Goal: Task Accomplishment & Management: Use online tool/utility

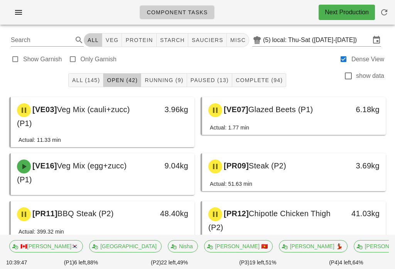
click at [119, 38] on span "veg" at bounding box center [111, 40] width 13 height 6
type input "team:veg"
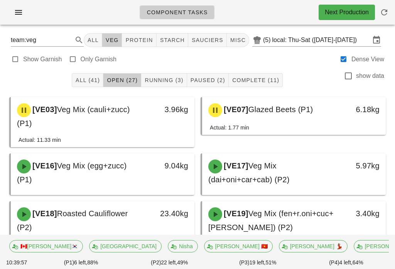
click at [212, 73] on button "Paused (2)" at bounding box center [208, 80] width 42 height 14
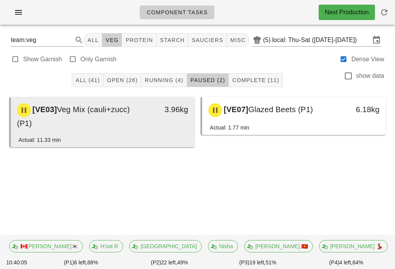
click at [128, 119] on div "[VE03] Veg Mix (cauli+zucc) (P1)" at bounding box center [79, 116] width 135 height 35
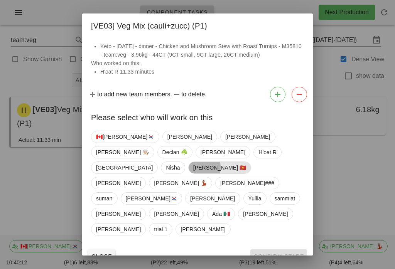
click at [193, 171] on span "[PERSON_NAME] 🇻🇳" at bounding box center [219, 168] width 53 height 12
click at [277, 253] on span "Confirm Start" at bounding box center [278, 256] width 51 height 6
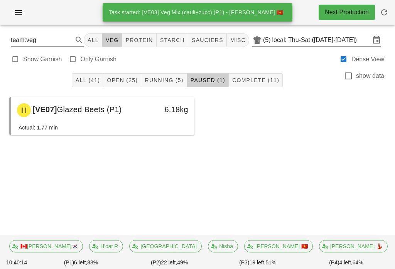
click at [183, 84] on button "Running (5)" at bounding box center [163, 80] width 45 height 14
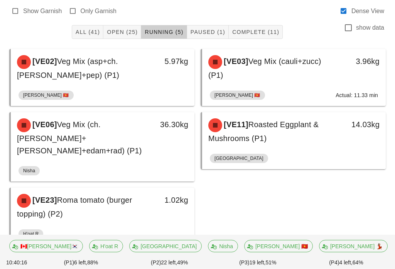
scroll to position [55, 0]
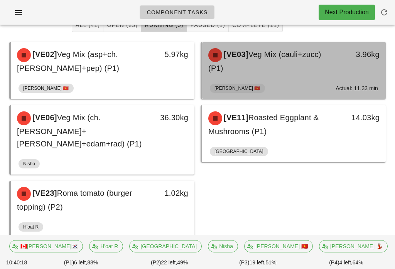
click at [365, 74] on div "3.96kg" at bounding box center [361, 61] width 45 height 35
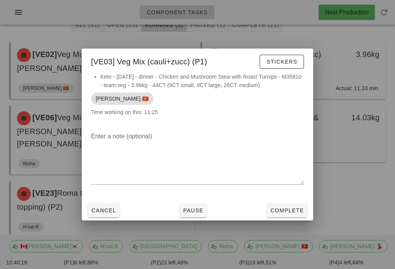
click at [299, 214] on span "Complete" at bounding box center [287, 210] width 34 height 6
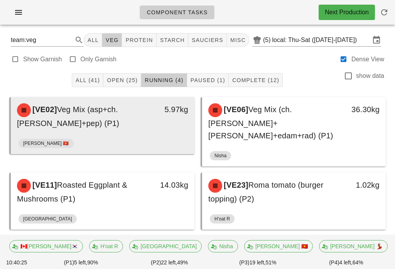
click at [78, 129] on div "[VE02] Veg Mix (asp+ch.[PERSON_NAME]+pep) (P1)" at bounding box center [79, 116] width 135 height 35
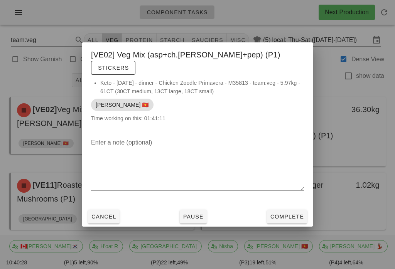
click at [192, 219] on span "Pause" at bounding box center [193, 217] width 21 height 6
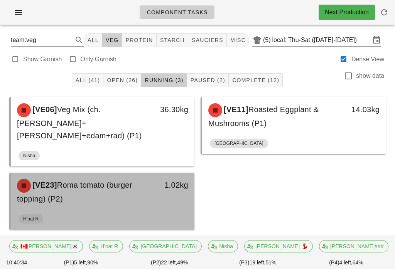
click at [172, 181] on div "1.02kg" at bounding box center [170, 191] width 45 height 35
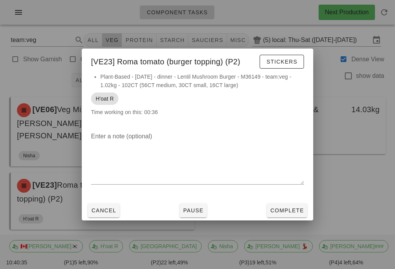
click at [111, 212] on button "Cancel" at bounding box center [104, 211] width 32 height 14
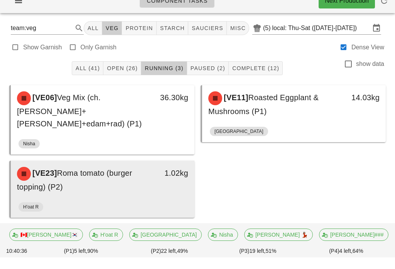
scroll to position [12, 0]
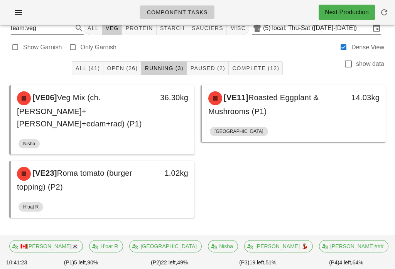
click at [81, 68] on span "All (41)" at bounding box center [87, 68] width 25 height 6
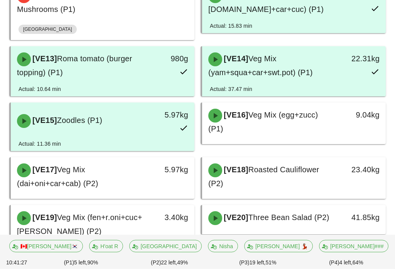
scroll to position [415, 0]
